Goal: Navigation & Orientation: Find specific page/section

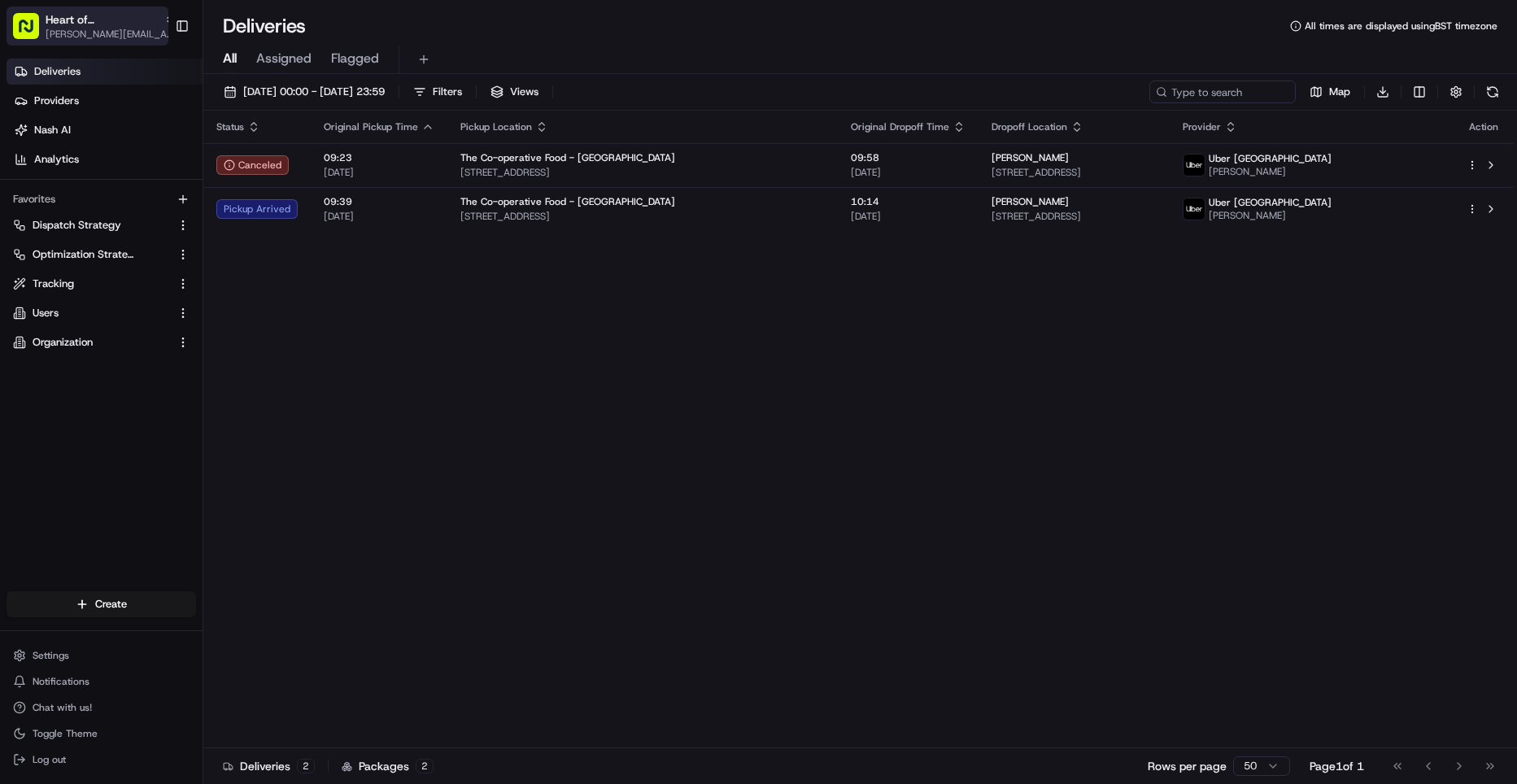
click at [134, 23] on div "Heart of [GEOGRAPHIC_DATA]" at bounding box center [110, 19] width 130 height 17
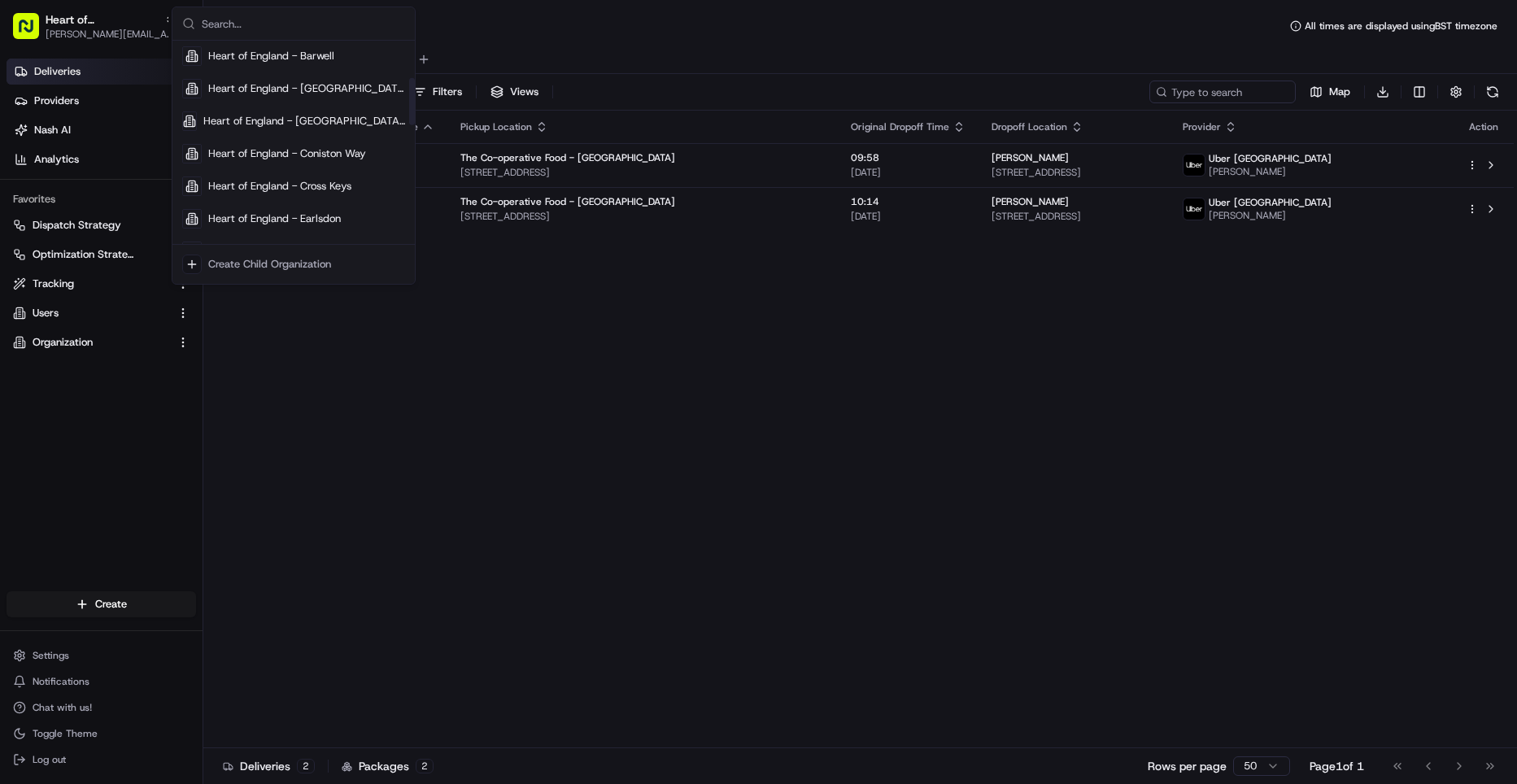
scroll to position [160, 0]
click at [265, 162] on div "Heart of England - Coniston Way" at bounding box center [293, 151] width 236 height 32
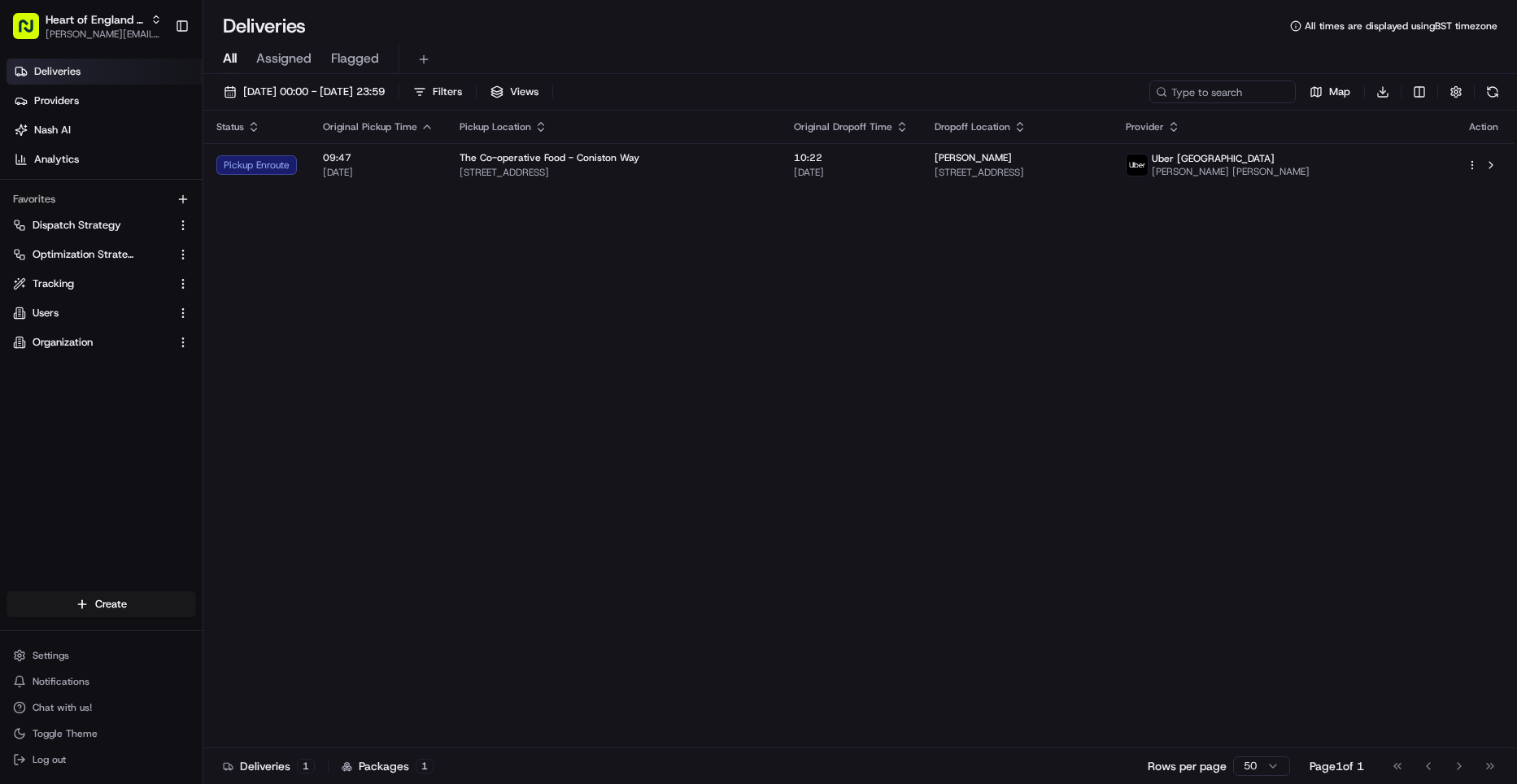
click at [128, 419] on div "Deliveries Providers [PERSON_NAME] Analytics Favorites Dispatch Strategy Optimi…" at bounding box center [101, 326] width 203 height 548
click at [132, 18] on span "Heart of England - Coniston Way" at bounding box center [94, 19] width 98 height 17
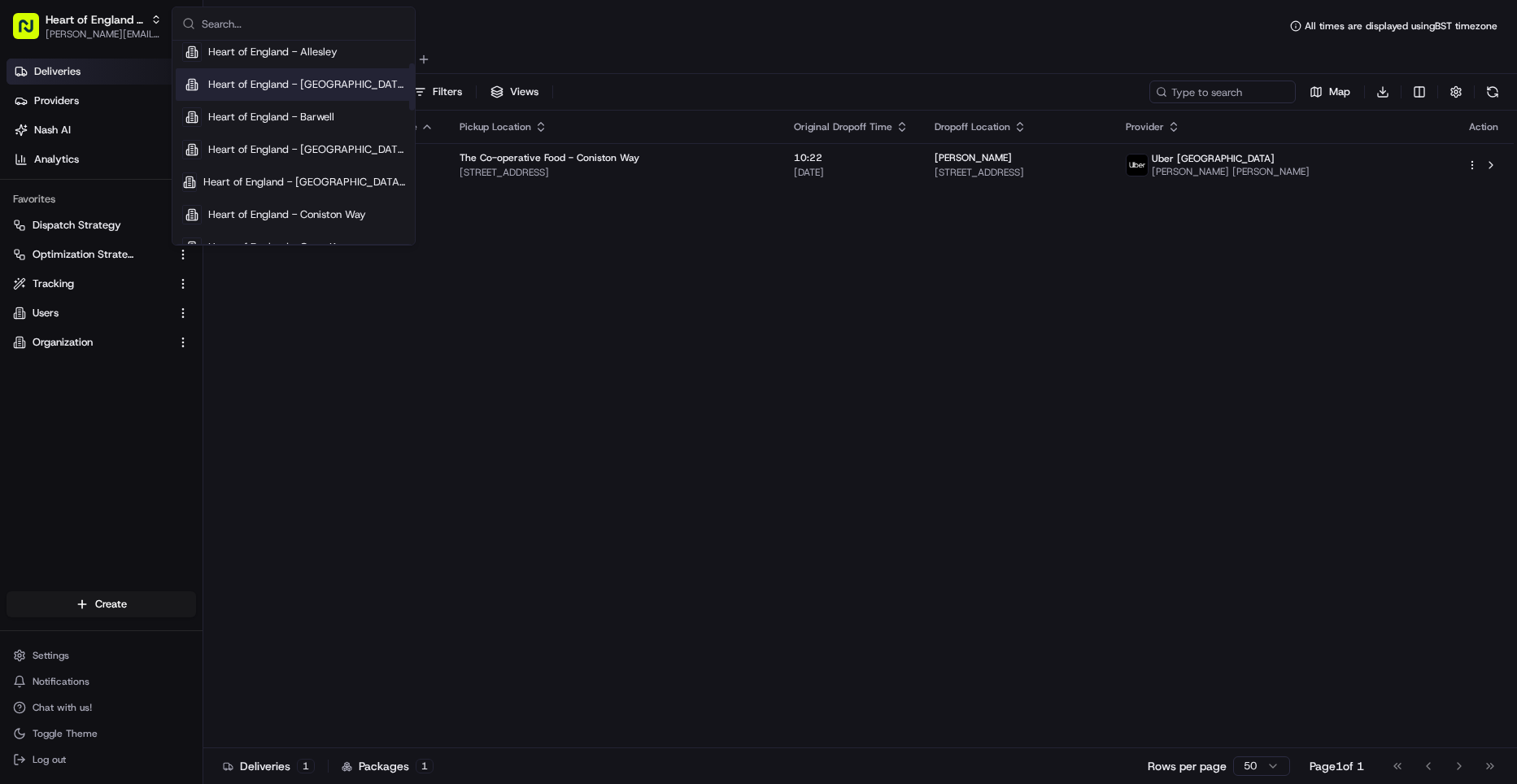
scroll to position [99, 0]
click at [258, 204] on div "Heart of England - Coniston Way" at bounding box center [293, 212] width 236 height 32
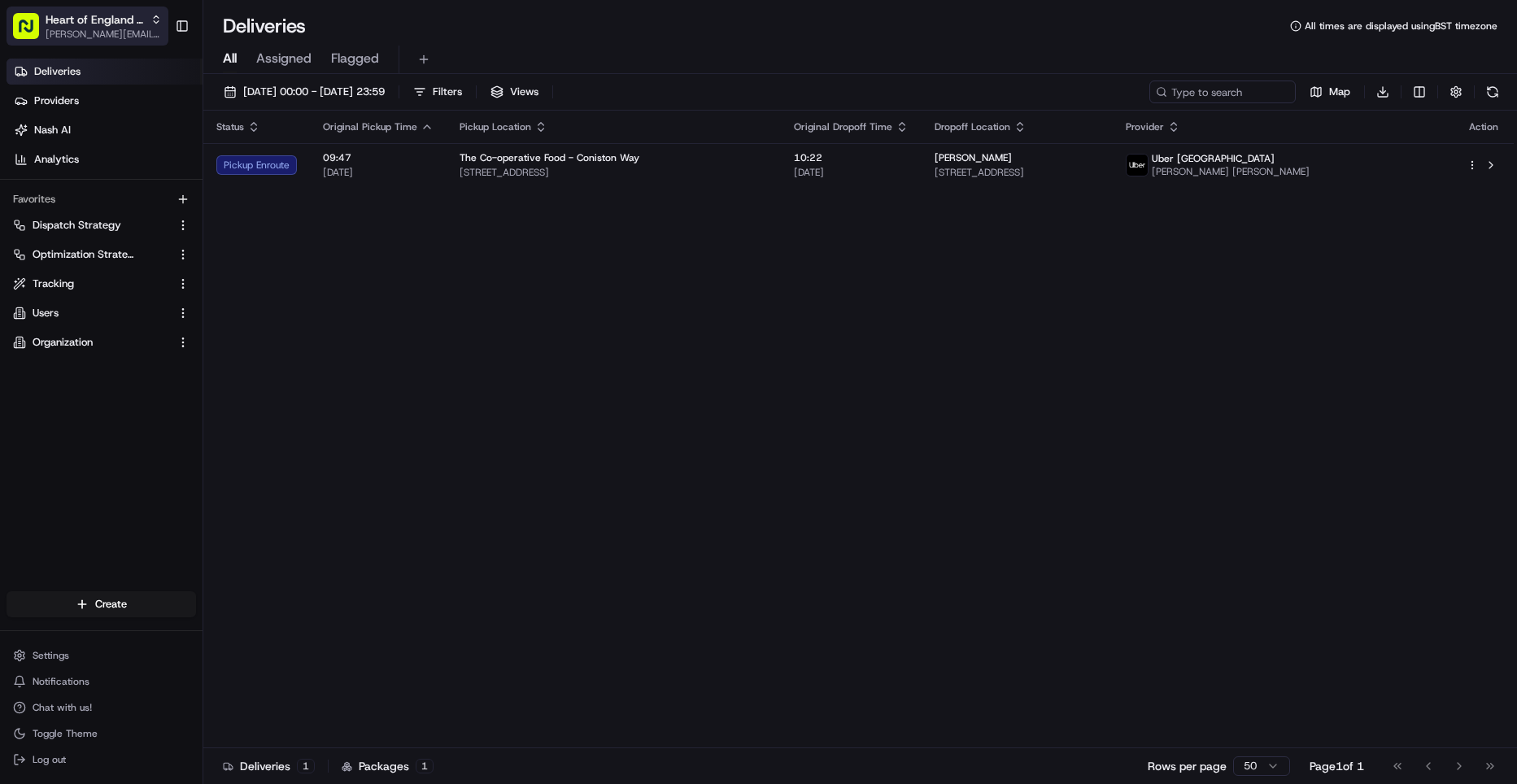
click at [152, 26] on div "Heart of England - Coniston Way" at bounding box center [103, 19] width 116 height 17
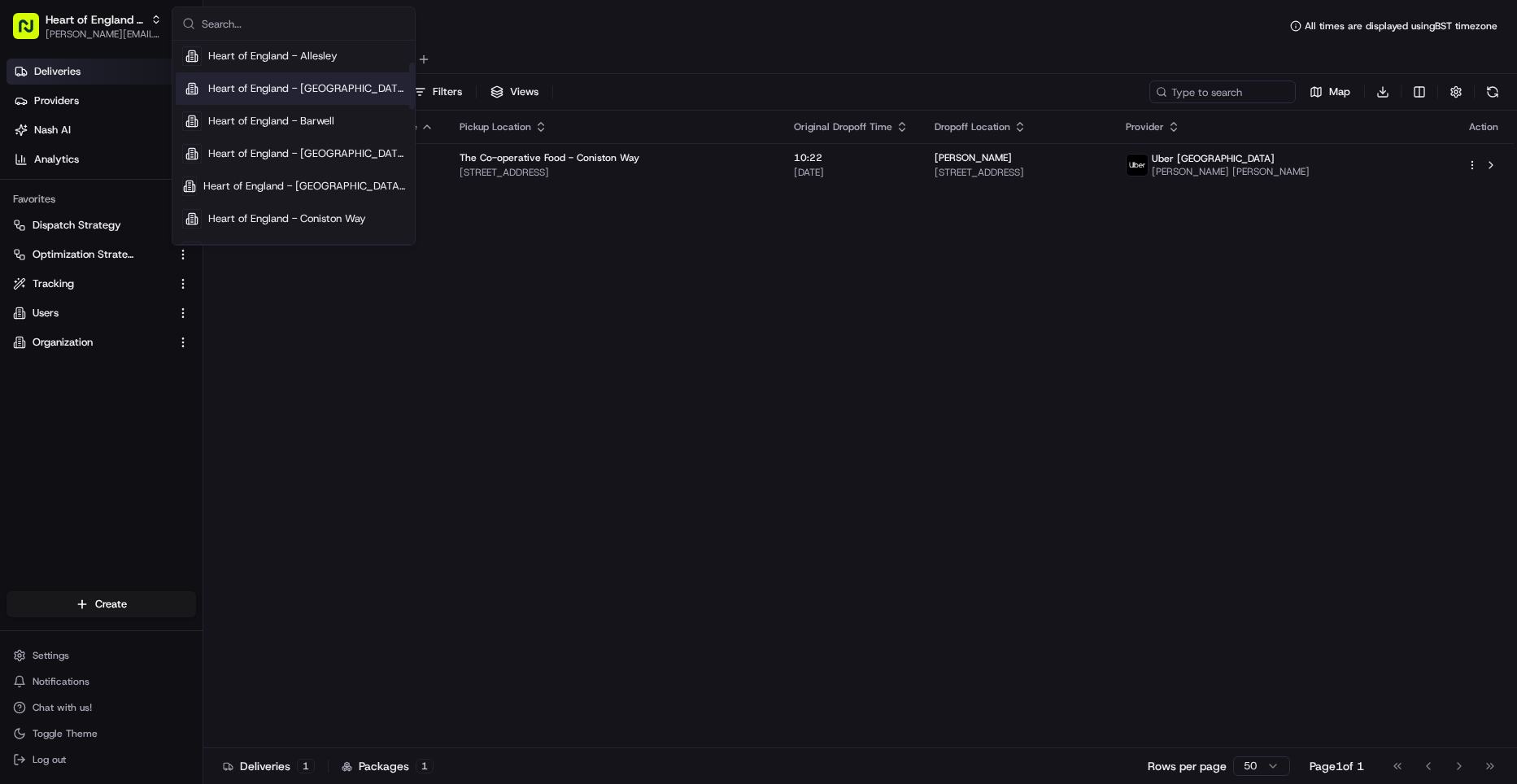
scroll to position [95, 0]
click at [280, 187] on span "Heart of England - [GEOGRAPHIC_DATA] / [GEOGRAPHIC_DATA]" at bounding box center [304, 185] width 202 height 15
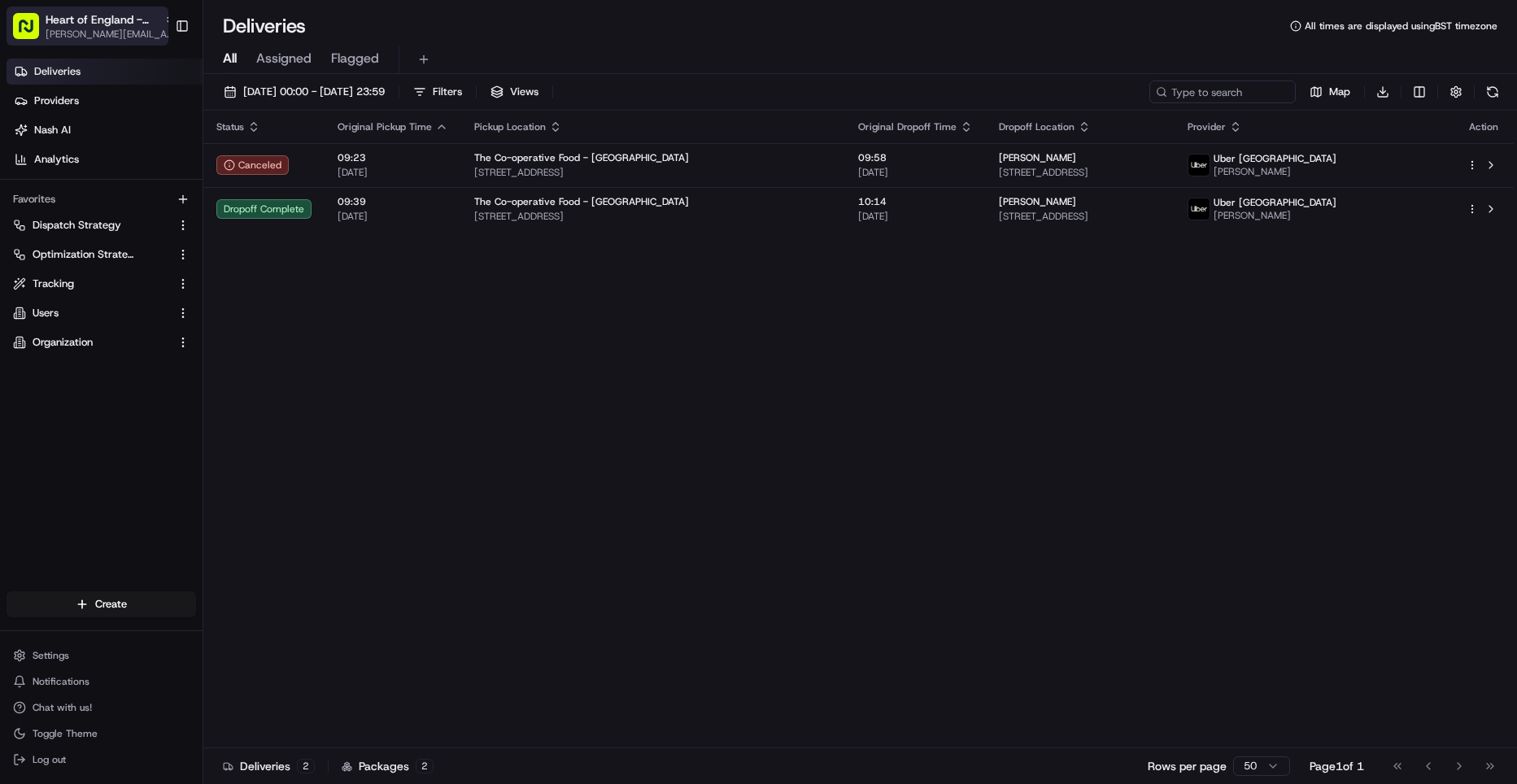
click at [98, 23] on span "Heart of England - [GEOGRAPHIC_DATA] / [GEOGRAPHIC_DATA]" at bounding box center [101, 19] width 112 height 17
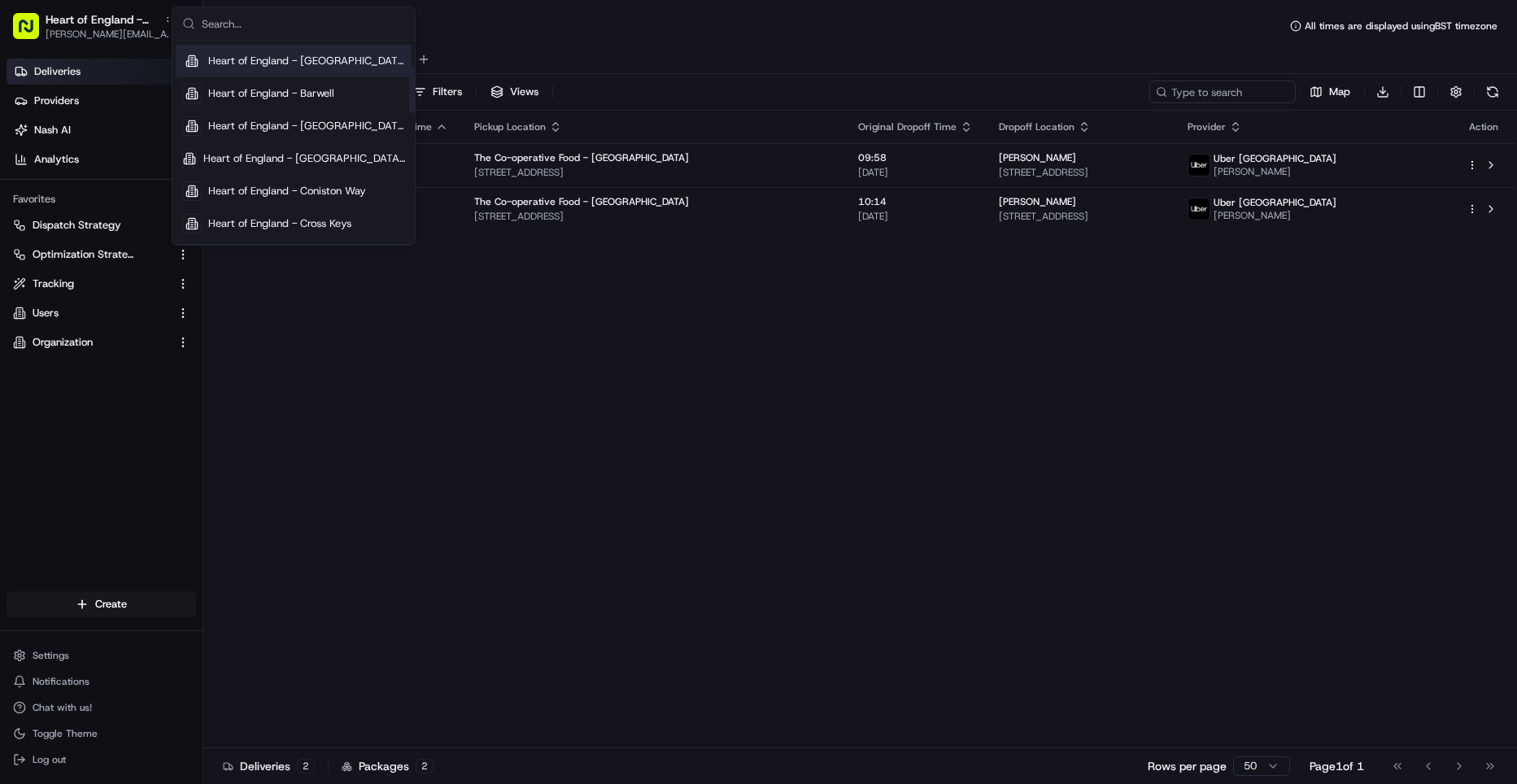
scroll to position [123, 0]
click at [275, 209] on div "Heart of England - Cross Keys" at bounding box center [293, 221] width 236 height 32
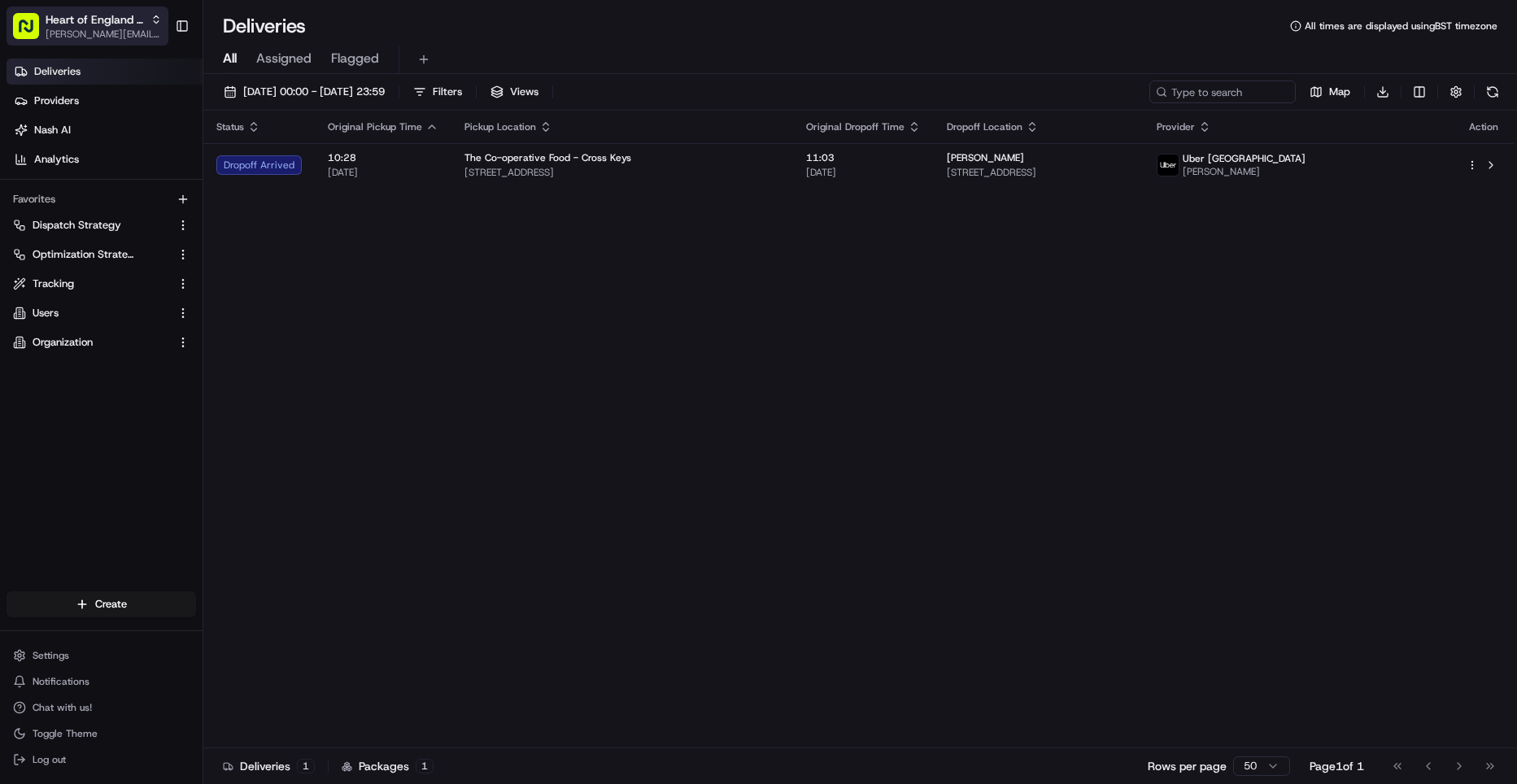
click at [153, 16] on icon "button" at bounding box center [156, 19] width 11 height 11
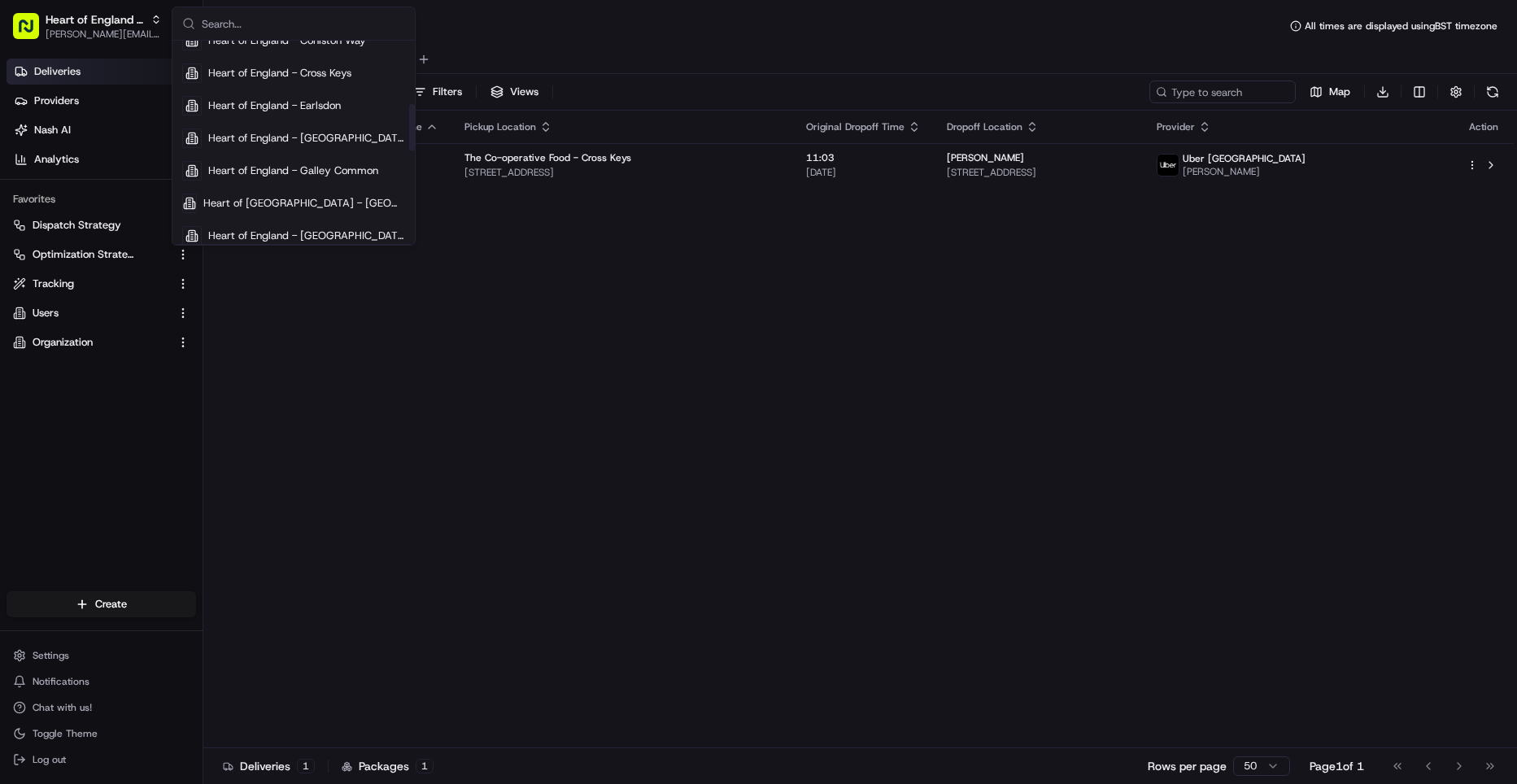
scroll to position [272, 0]
click at [258, 164] on span "Heart of England - Galley Common" at bounding box center [293, 169] width 170 height 15
